Goal: Task Accomplishment & Management: Manage account settings

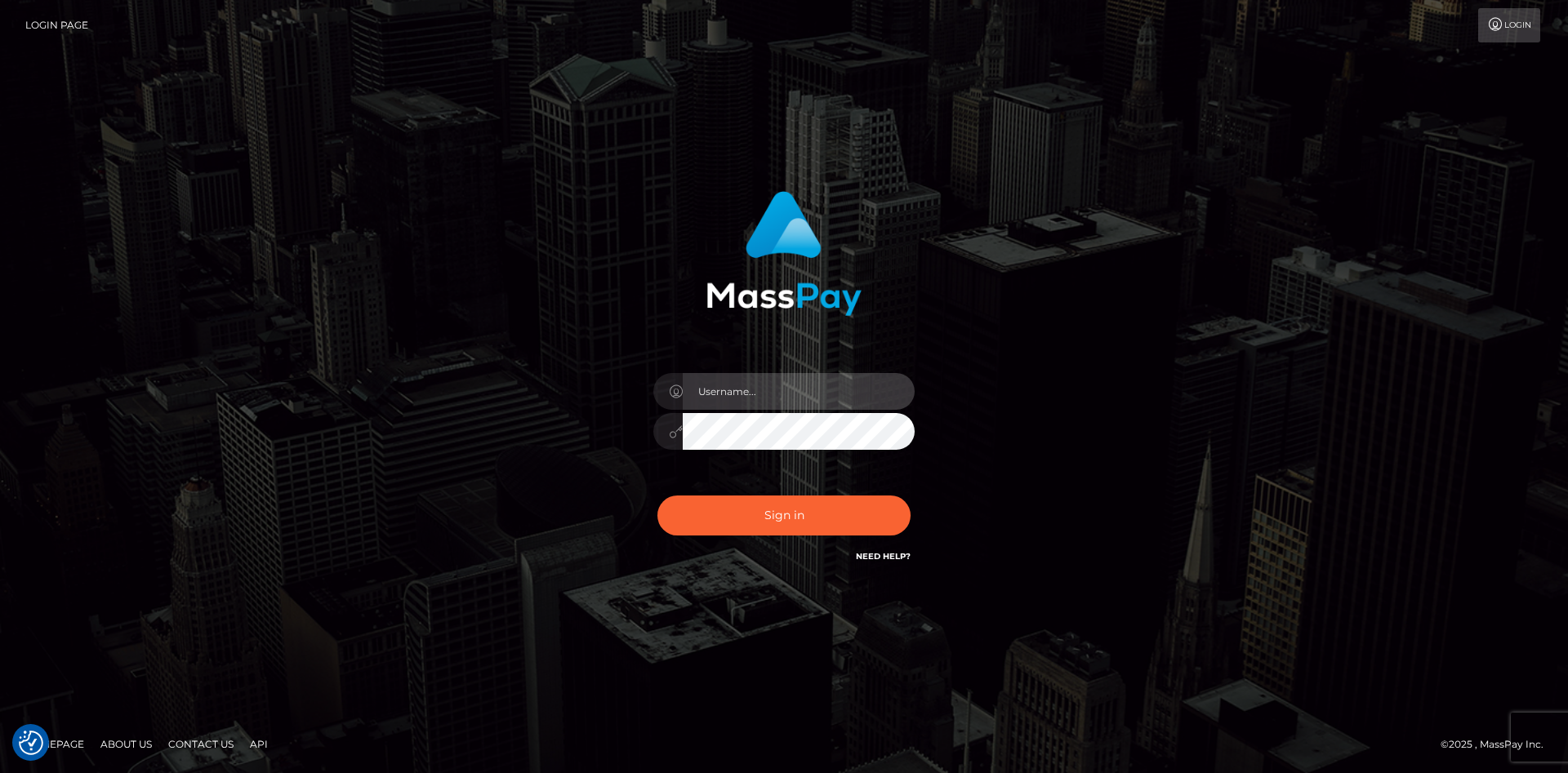
click at [774, 381] on input "text" at bounding box center [799, 392] width 232 height 37
type input "faisal_uplift"
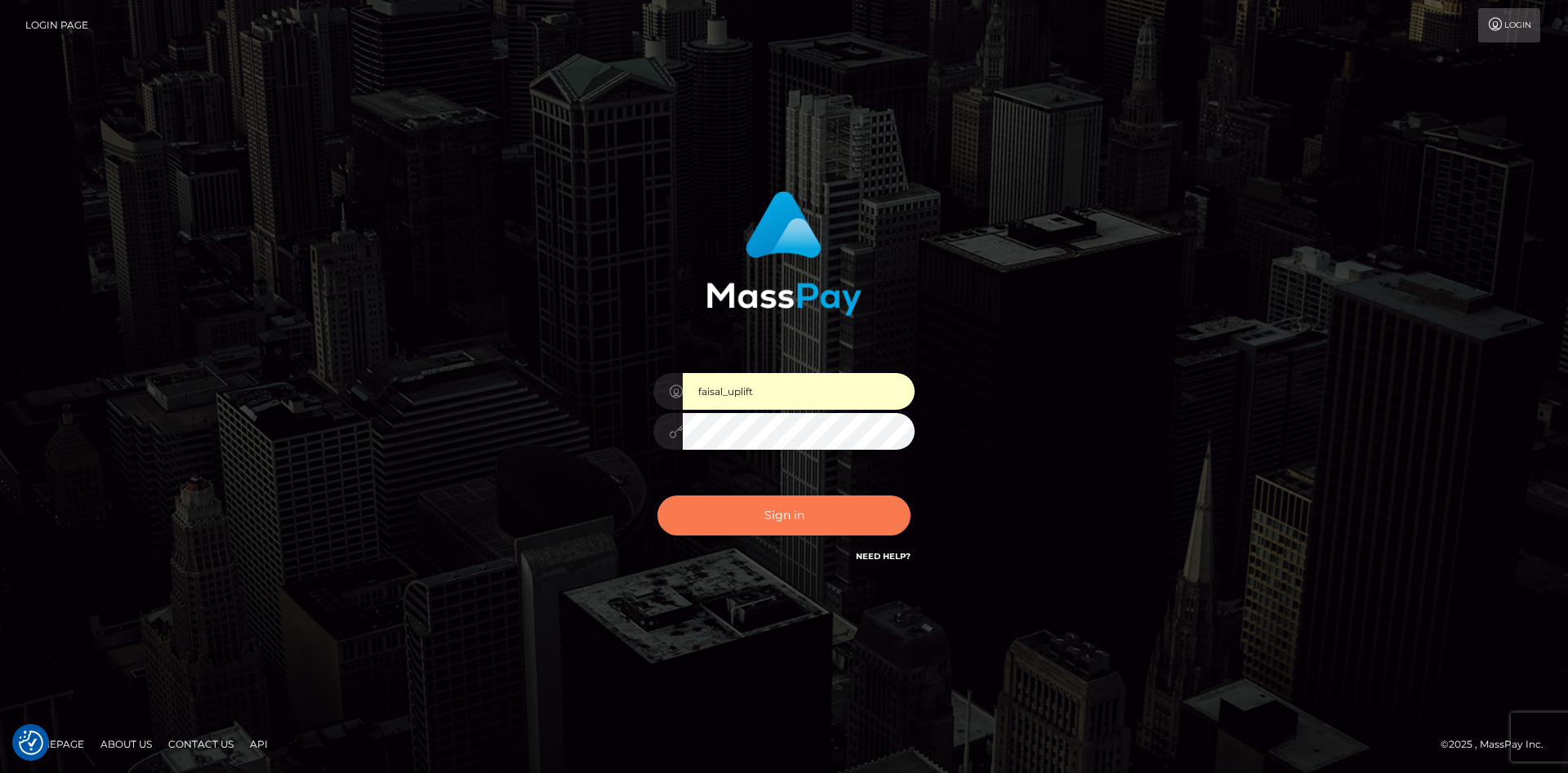
click at [759, 534] on button "Sign in" at bounding box center [784, 516] width 253 height 40
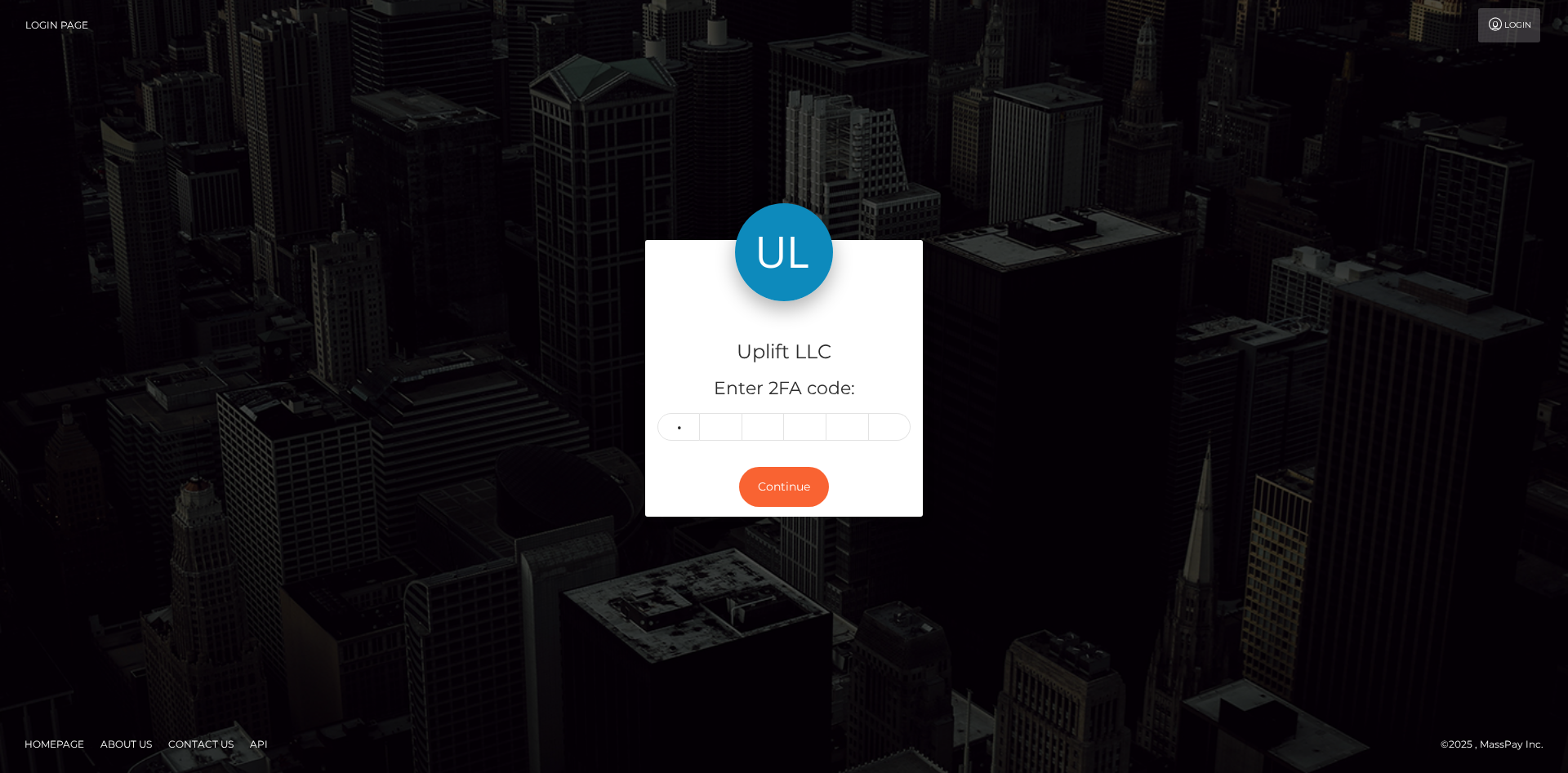
type input "0"
type input "2"
type input "3"
type input "0"
type input "3"
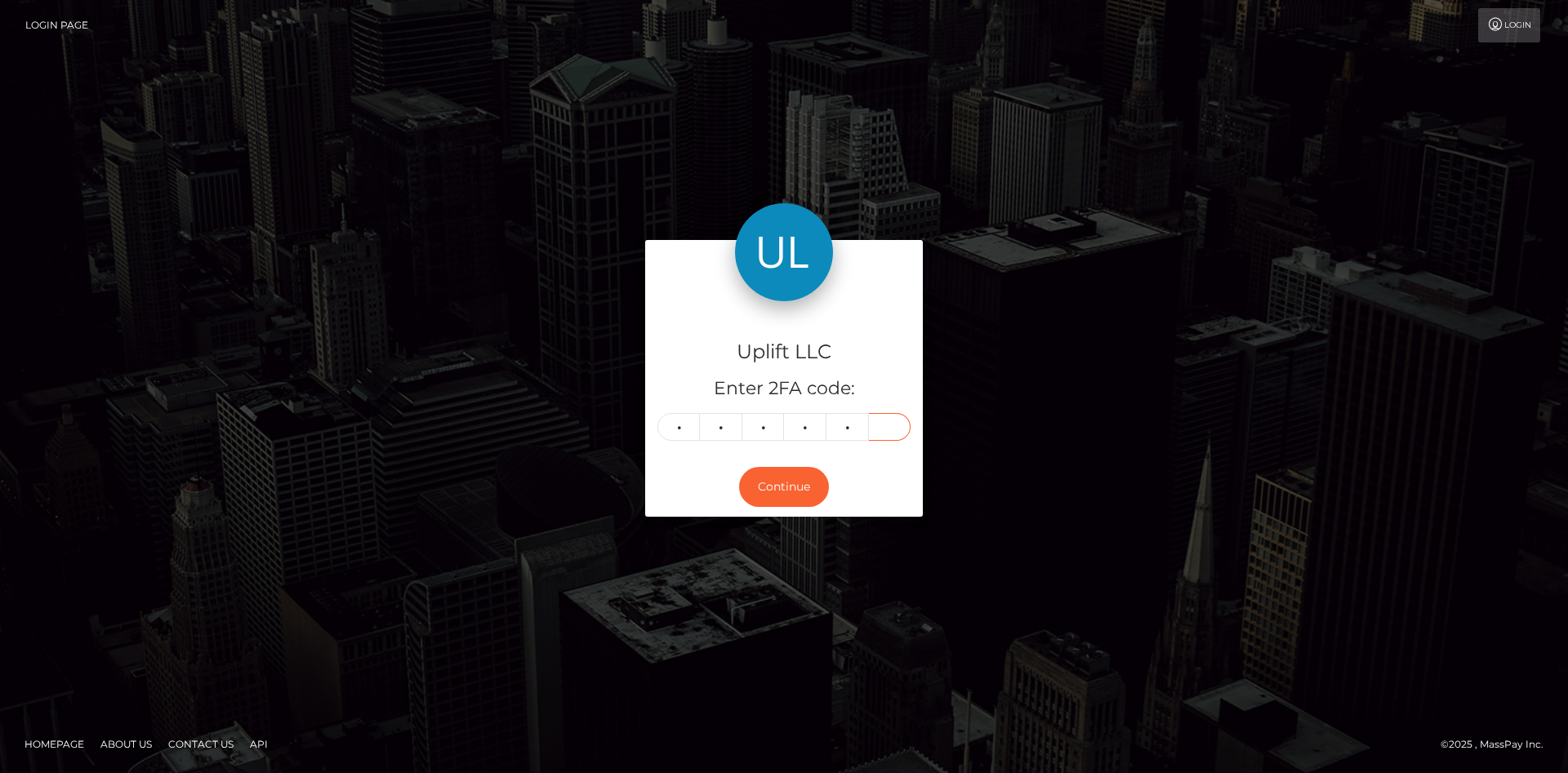
type input "9"
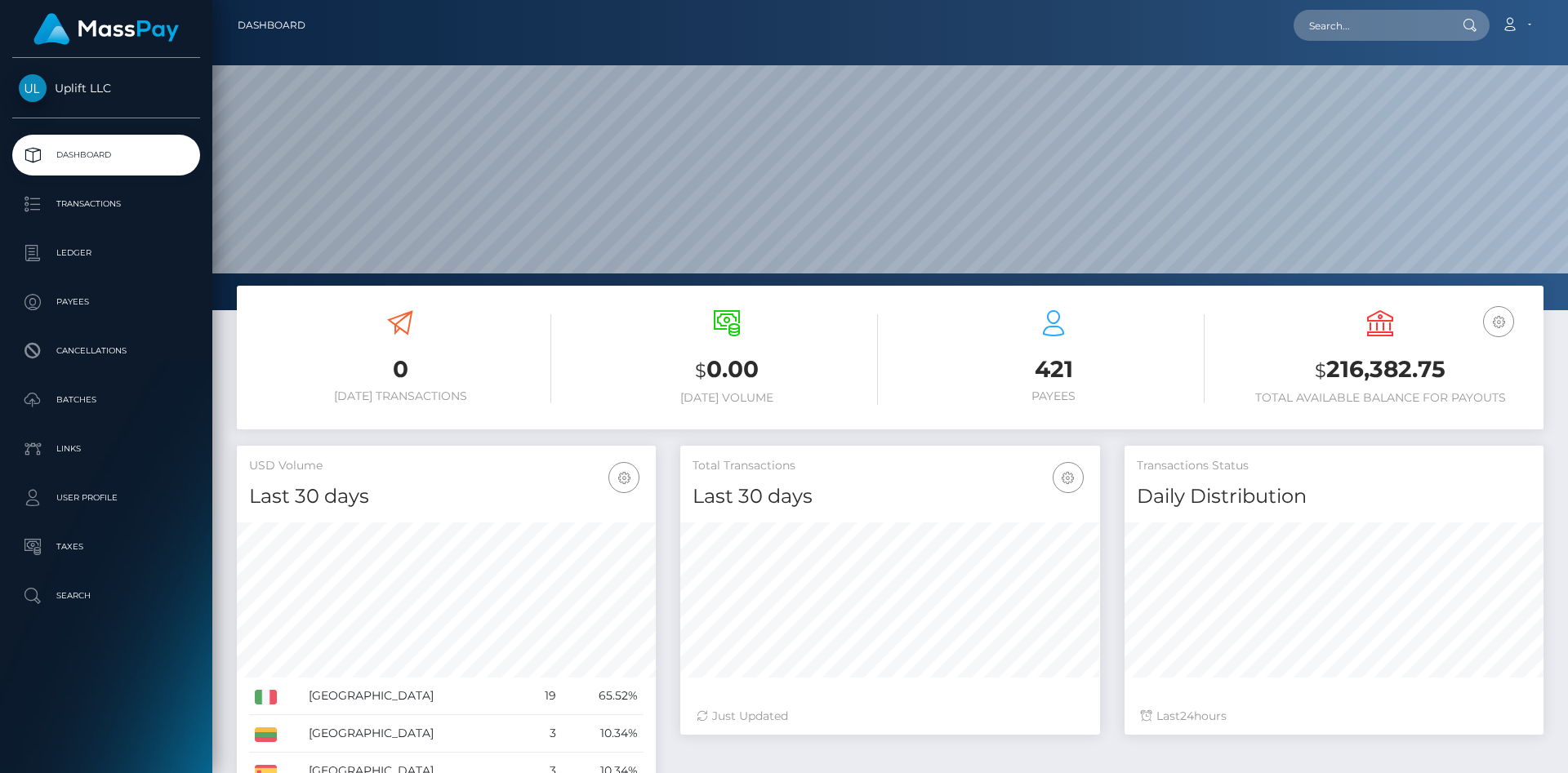
scroll to position [289, 419]
click at [82, 388] on p "Batches" at bounding box center [106, 400] width 175 height 24
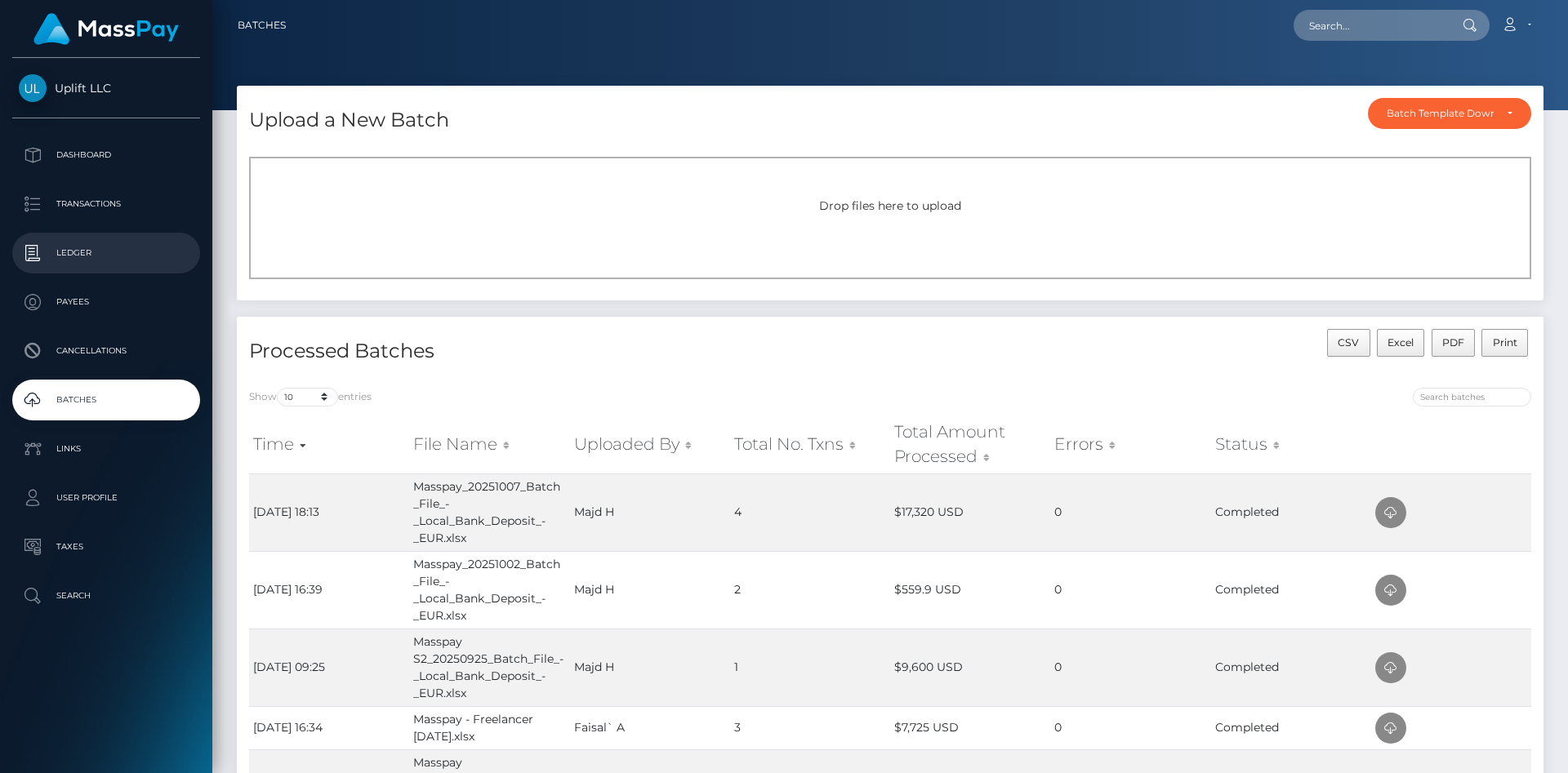
click at [80, 250] on p "Ledger" at bounding box center [106, 253] width 175 height 24
